Goal: Transaction & Acquisition: Download file/media

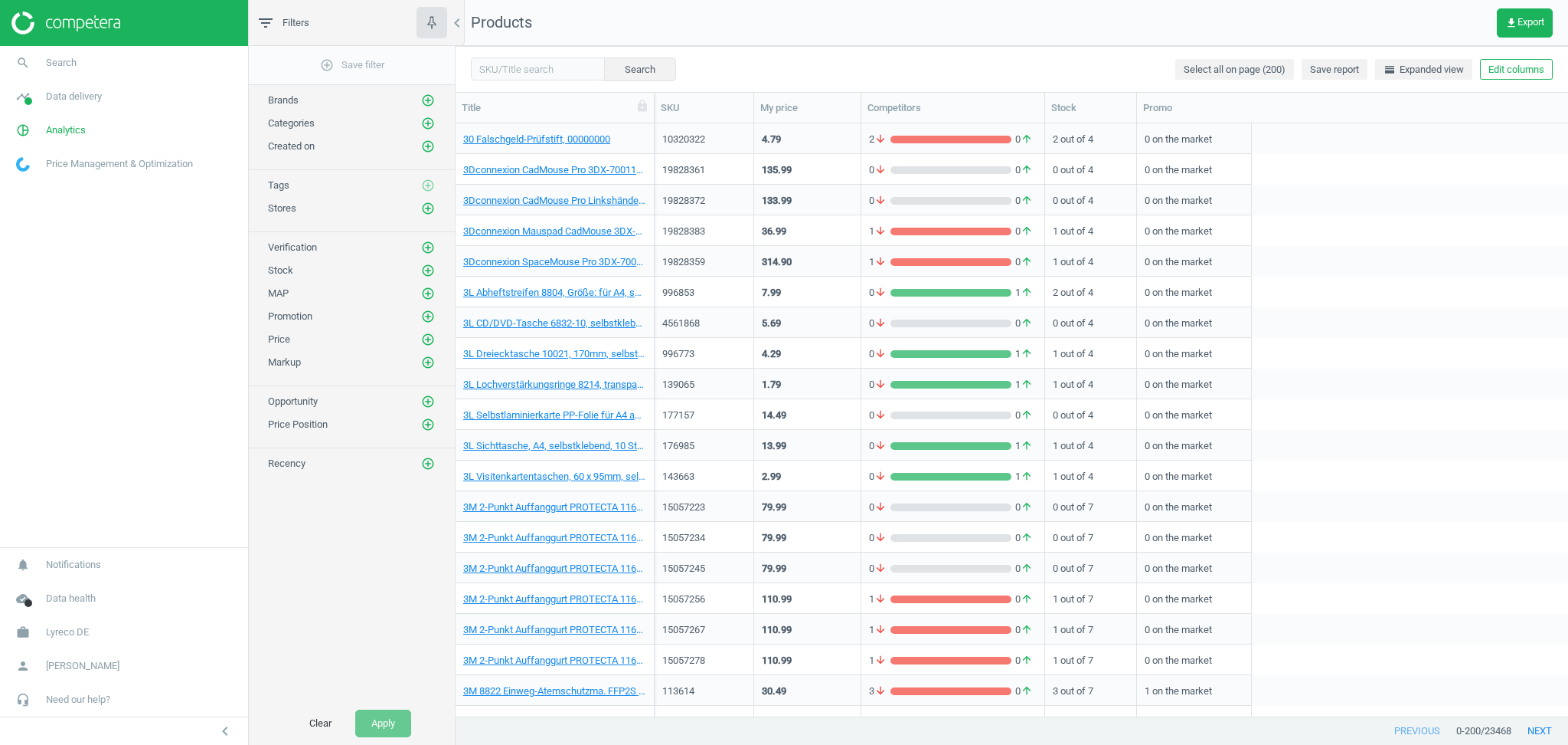
scroll to position [578, 1096]
click at [1515, 28] on icon "get_app" at bounding box center [1511, 23] width 12 height 12
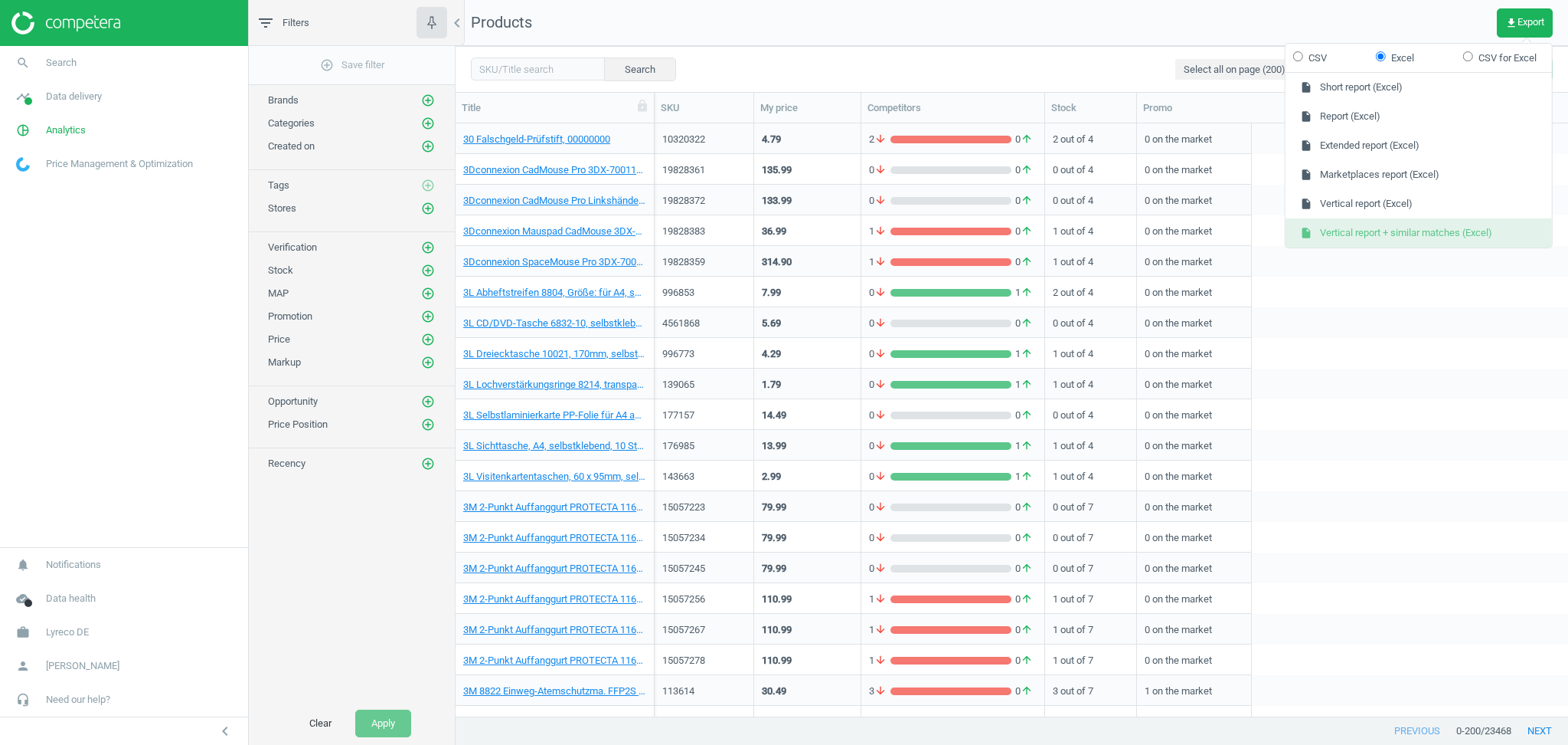
click at [1417, 225] on button "insert_drive_file Vertical report + similar matches (Excel)" at bounding box center [1419, 232] width 266 height 29
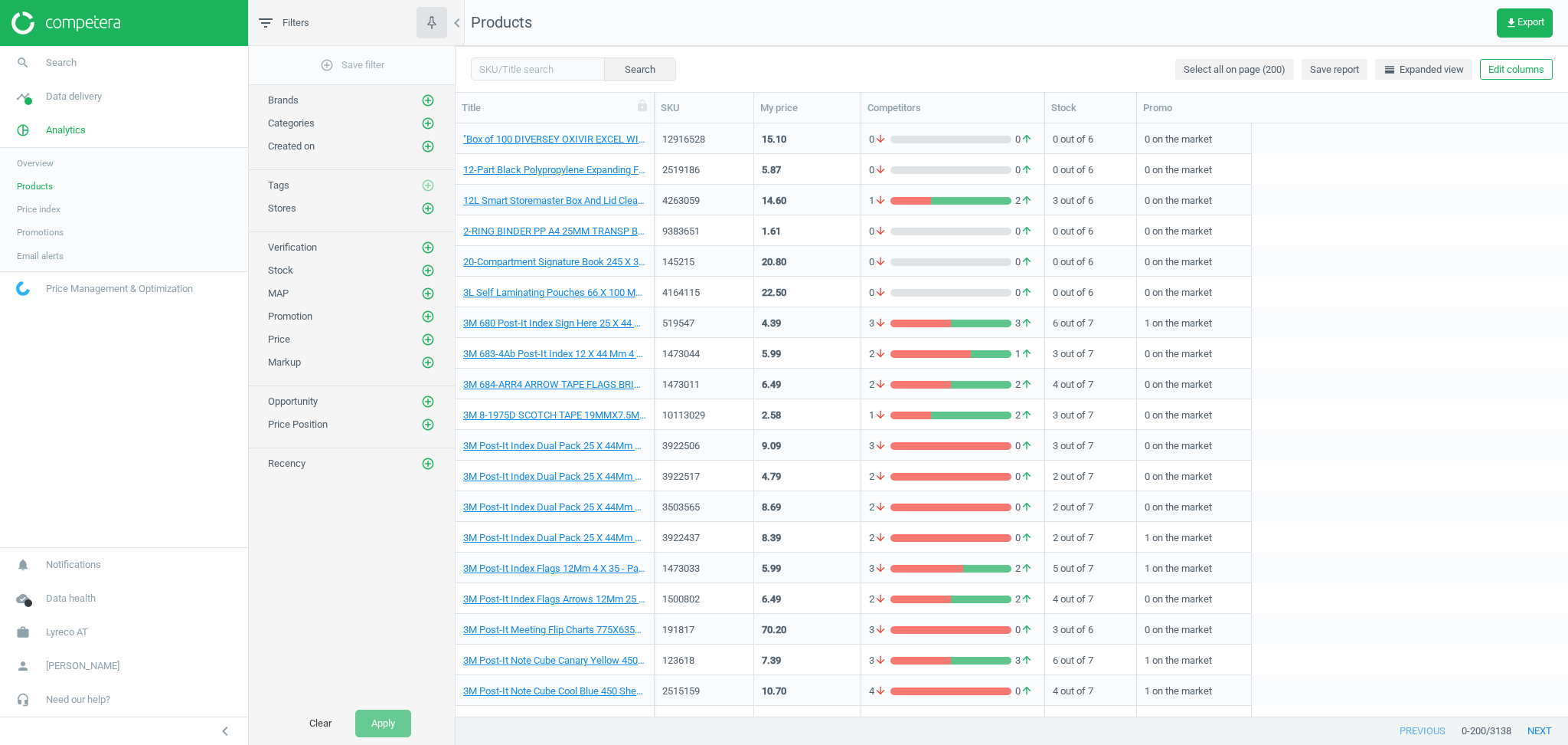
scroll to position [578, 1096]
click at [74, 636] on span "Lyreco AT" at bounding box center [67, 632] width 42 height 14
click at [66, 586] on span "Switch campaign" at bounding box center [51, 586] width 68 height 12
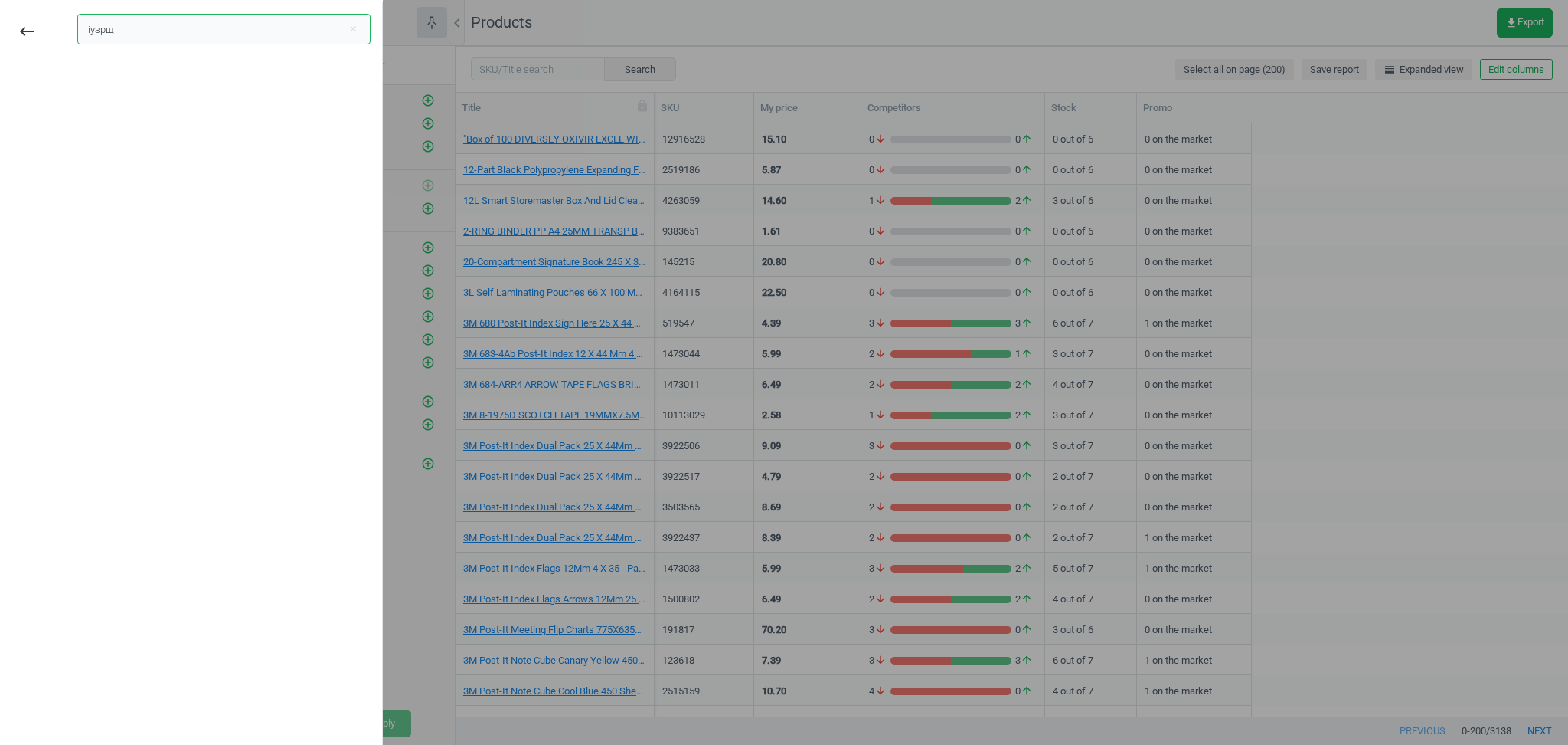
type input "іузрщк"
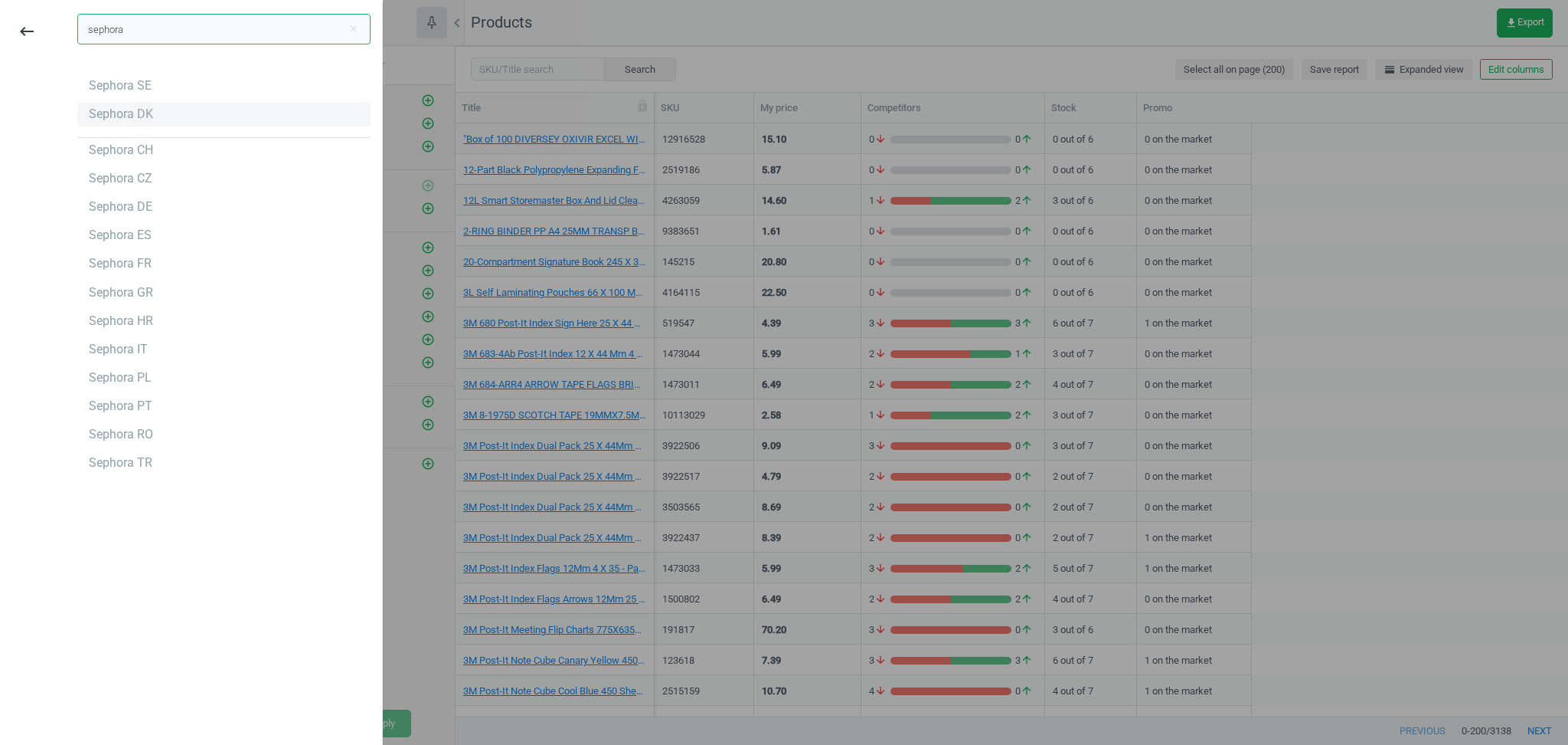
type input "sephora"
click at [130, 115] on div "Sephora DK" at bounding box center [121, 115] width 64 height 17
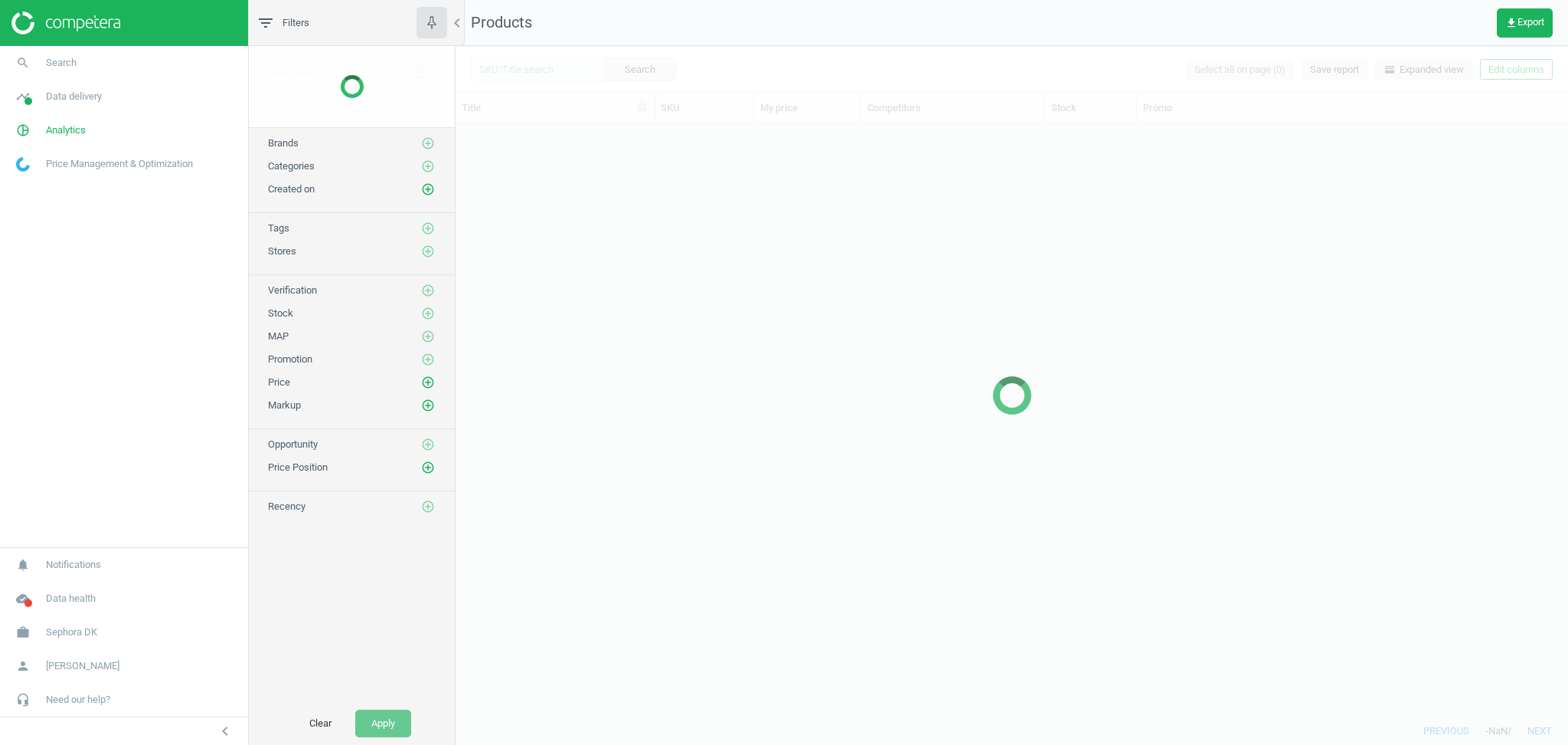
scroll to position [578, 1096]
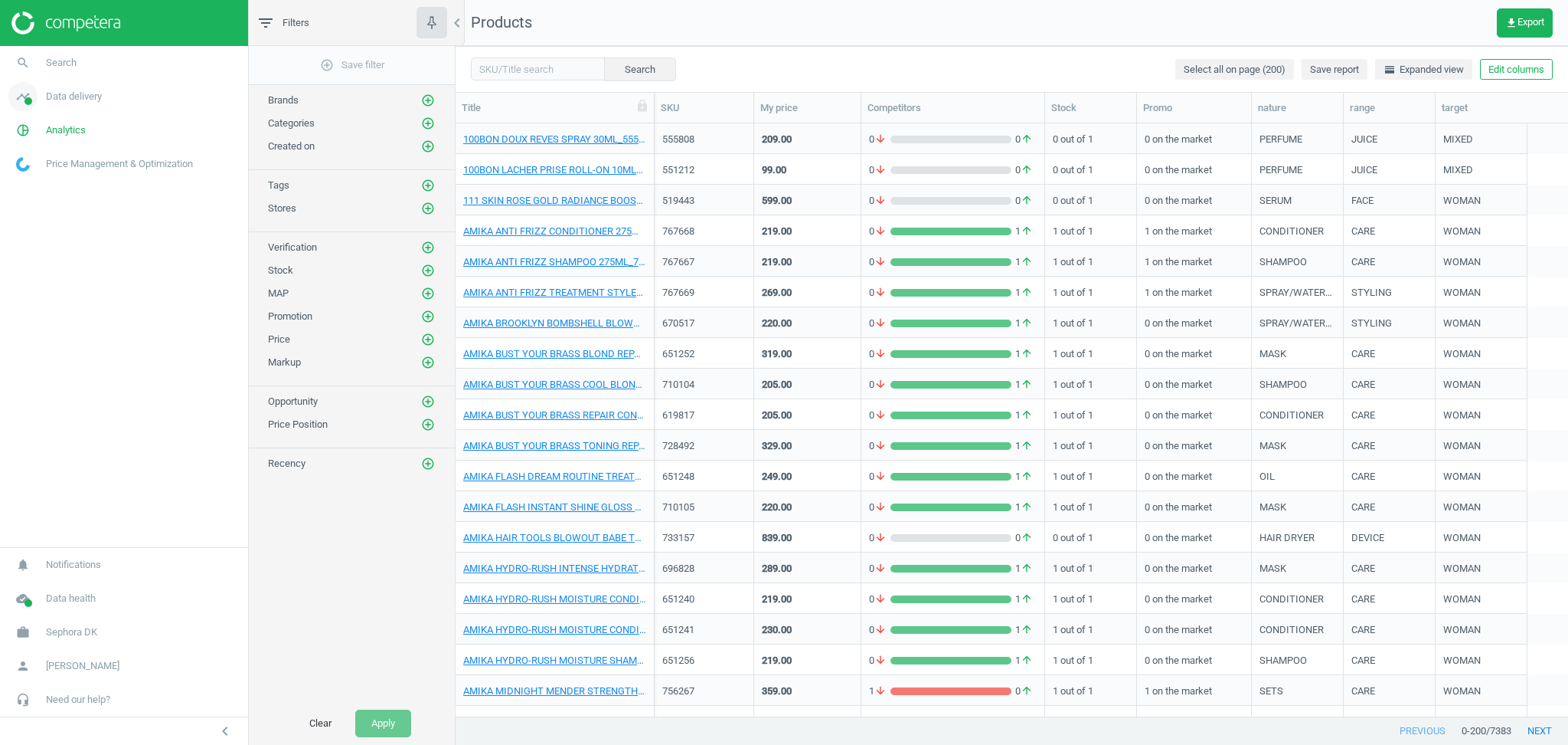
click at [87, 96] on span "Data delivery" at bounding box center [74, 97] width 56 height 14
click at [36, 221] on span "Stores" at bounding box center [30, 222] width 26 height 12
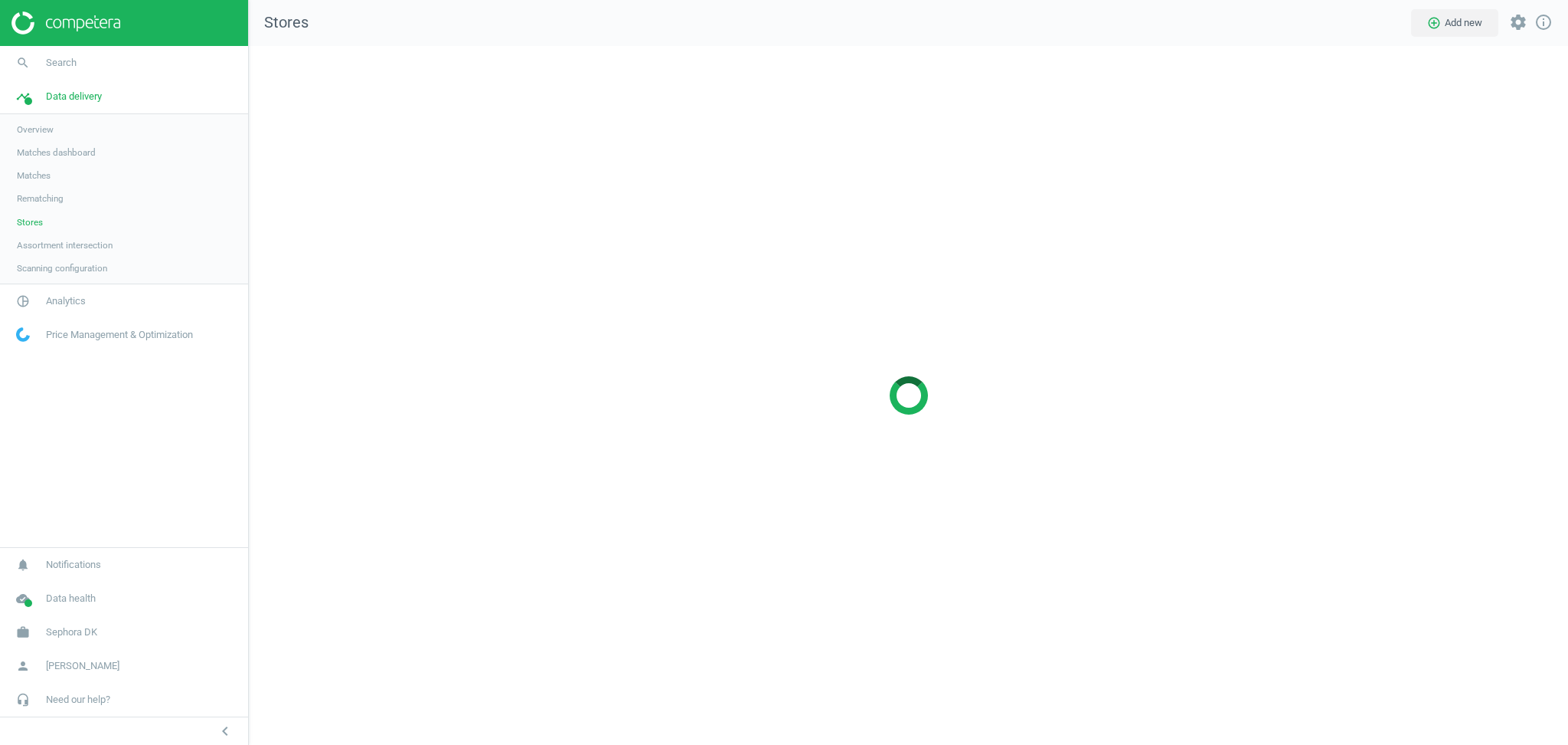
scroll to position [730, 1351]
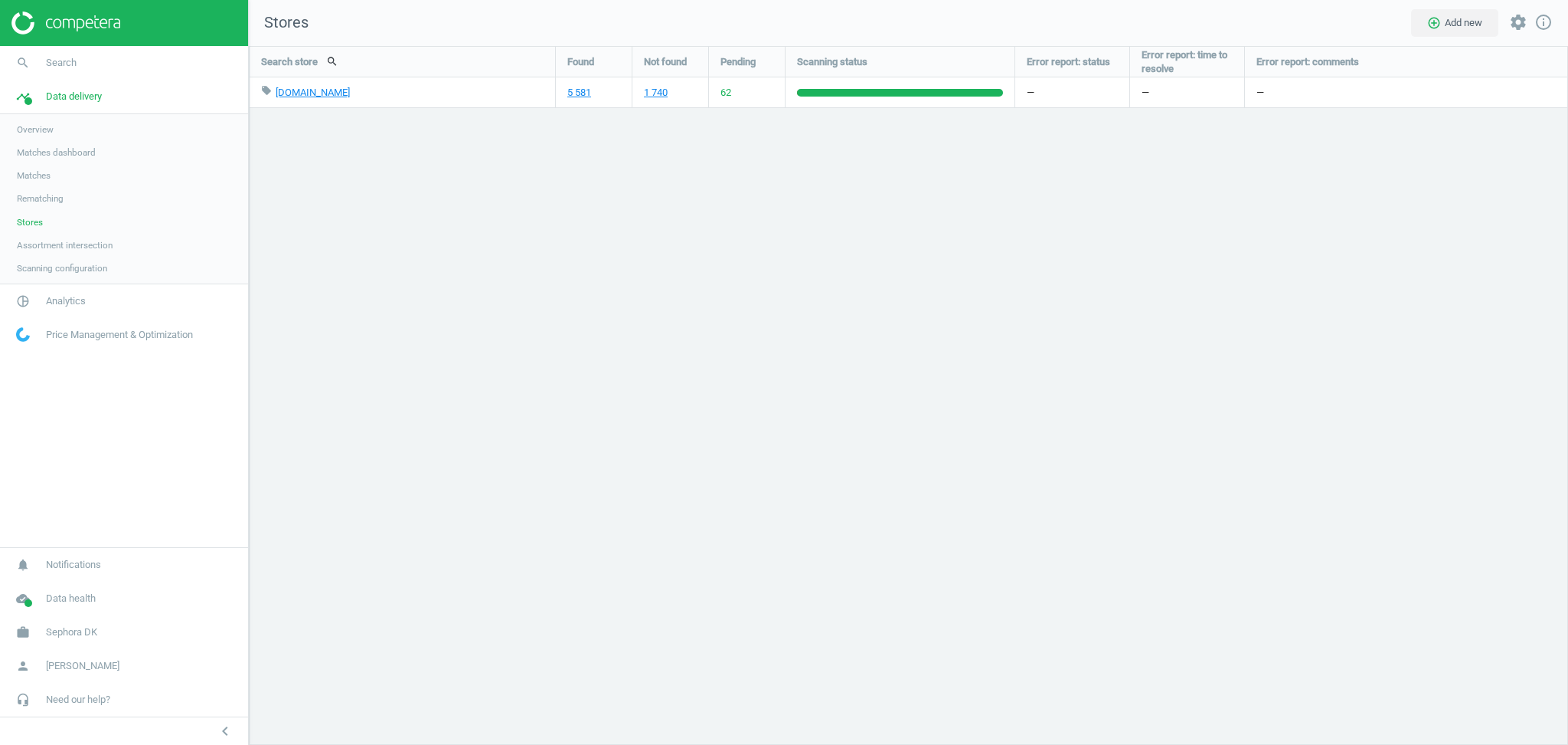
click at [485, 357] on div "Search store search Found Not found Pending Scanning status Error report: statu…" at bounding box center [908, 395] width 1320 height 698
click at [516, 414] on div "Search store search Found Not found Pending Scanning status Error report: statu…" at bounding box center [908, 395] width 1320 height 698
click at [693, 258] on div "Search store search Found Not found Pending Scanning status Error report: statu…" at bounding box center [908, 395] width 1320 height 698
